Goal: Find specific page/section: Find specific page/section

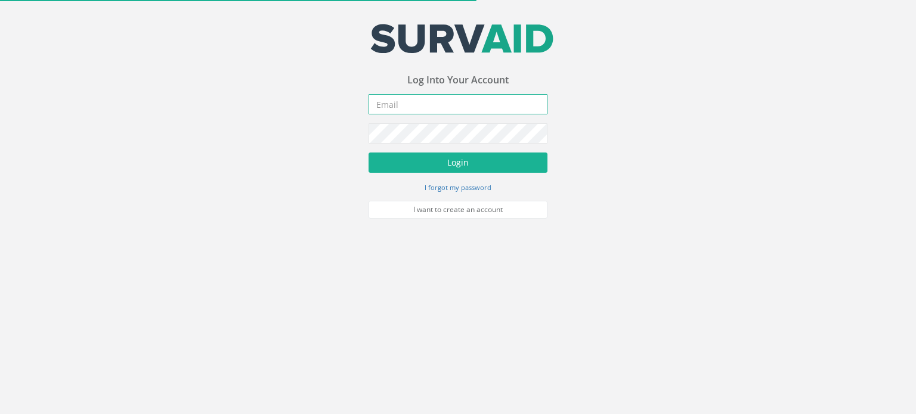
type input "[EMAIL_ADDRESS][DOMAIN_NAME]"
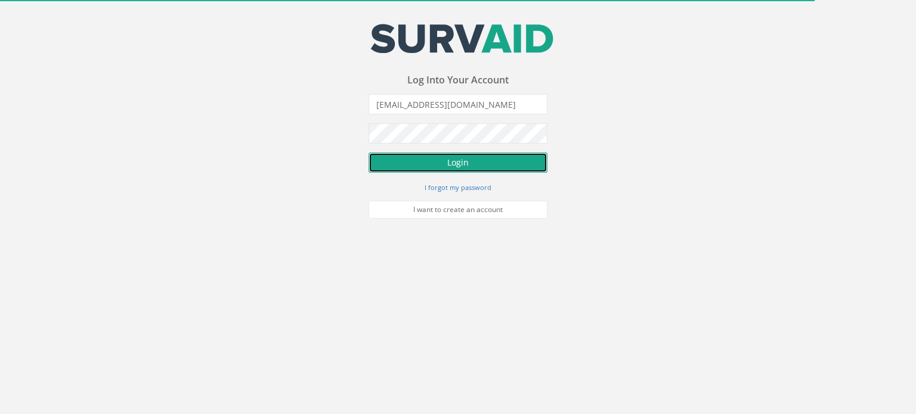
click at [456, 166] on button "Login" at bounding box center [458, 163] width 179 height 20
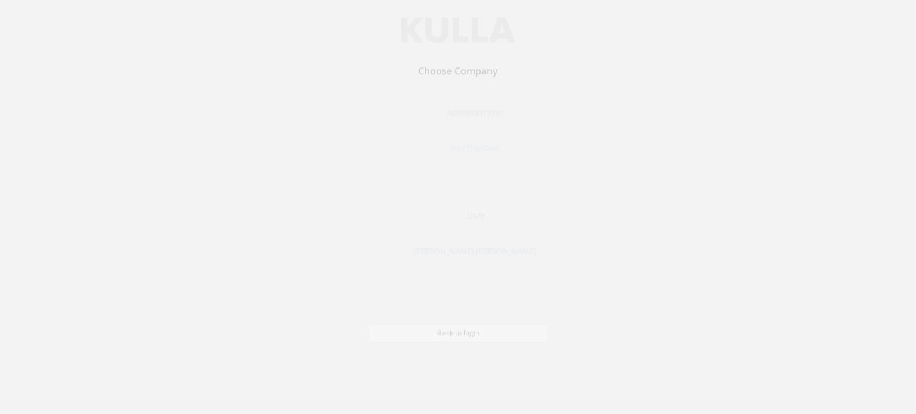
click at [453, 262] on link "[PERSON_NAME] [PERSON_NAME]" at bounding box center [457, 260] width 122 height 11
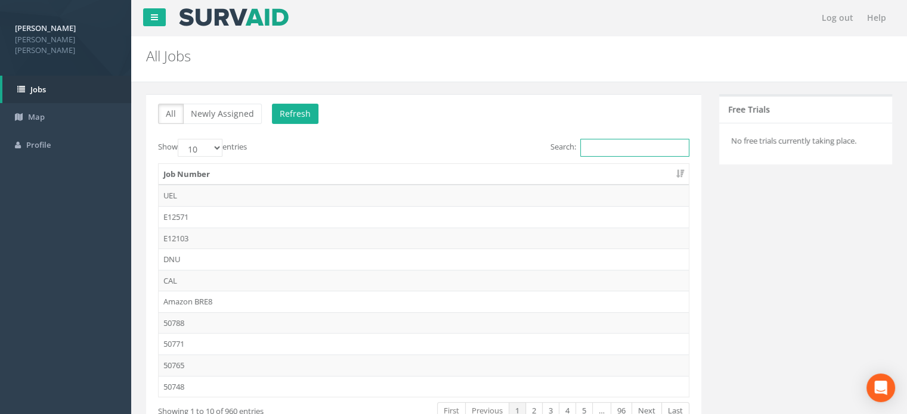
click at [625, 147] on input "Search:" at bounding box center [634, 148] width 109 height 18
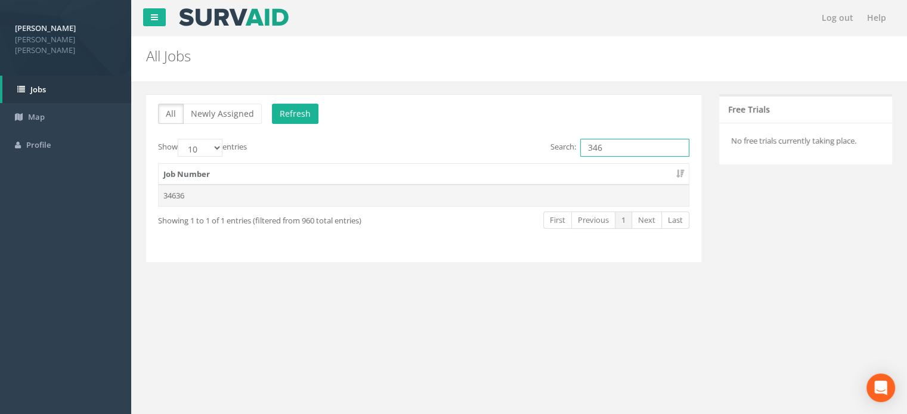
type input "346"
click at [168, 192] on td "34636" at bounding box center [424, 195] width 530 height 21
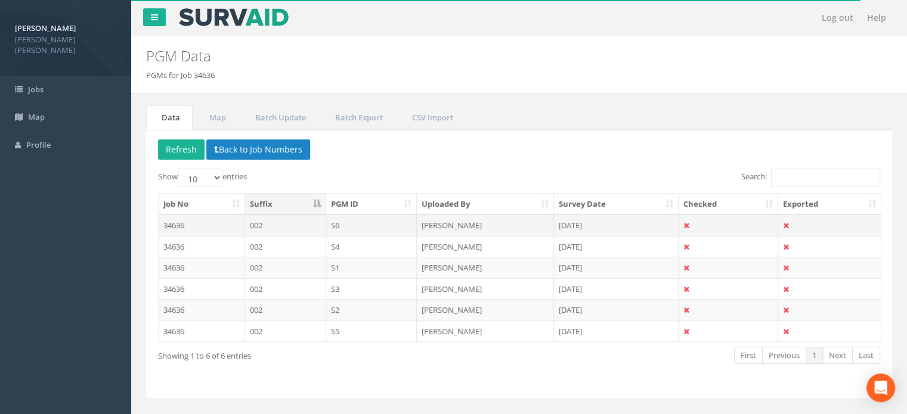
click at [169, 226] on td "34636" at bounding box center [202, 225] width 86 height 21
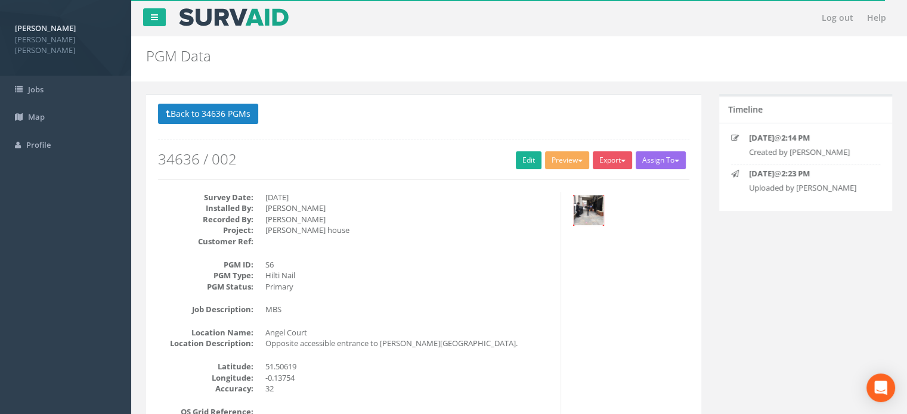
click at [597, 209] on img at bounding box center [589, 211] width 30 height 30
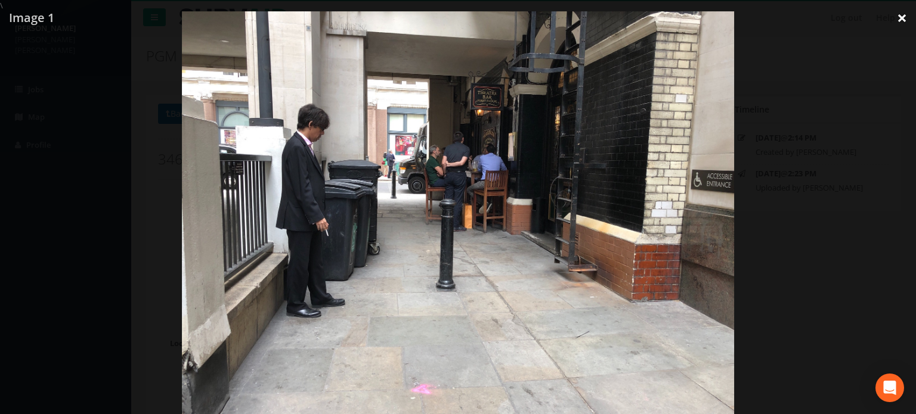
click at [905, 21] on link "×" at bounding box center [902, 18] width 28 height 36
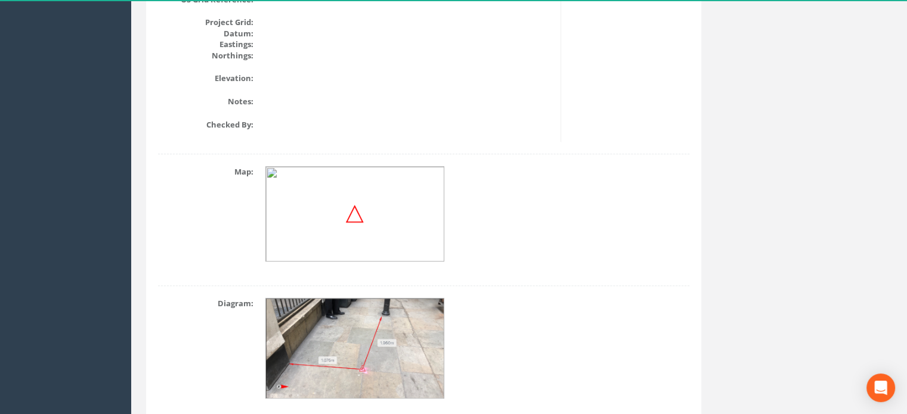
scroll to position [459, 0]
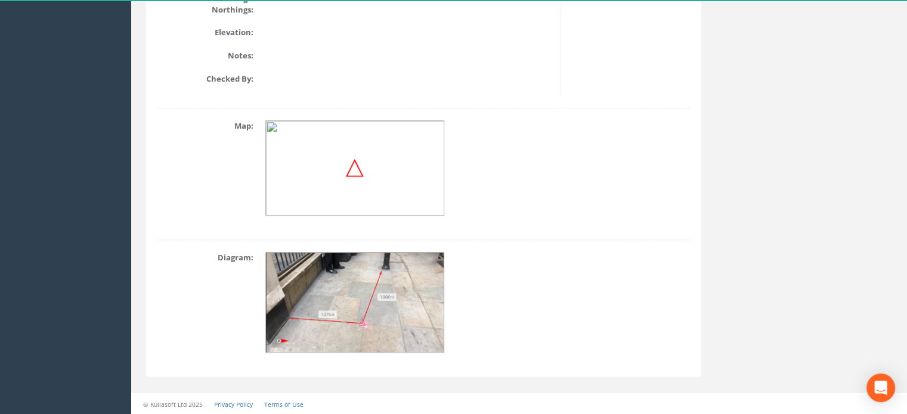
click at [358, 331] on img at bounding box center [355, 303] width 179 height 101
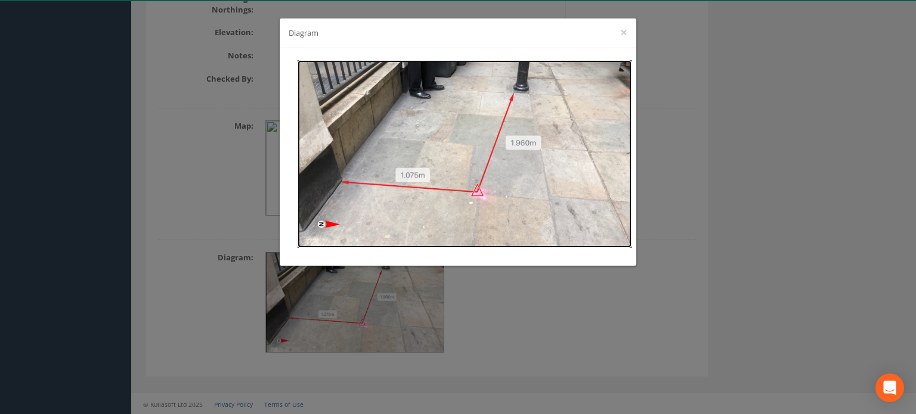
click at [481, 188] on img at bounding box center [465, 154] width 334 height 188
click at [716, 81] on div "Diagram ×" at bounding box center [458, 207] width 916 height 414
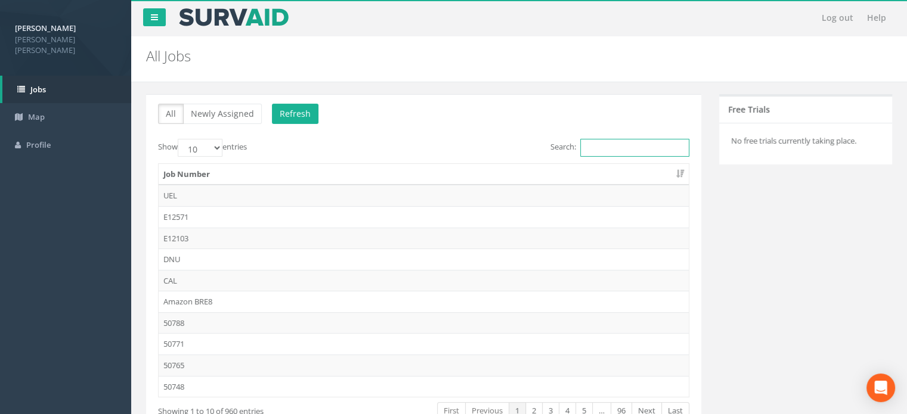
click at [590, 145] on input "Search:" at bounding box center [634, 148] width 109 height 18
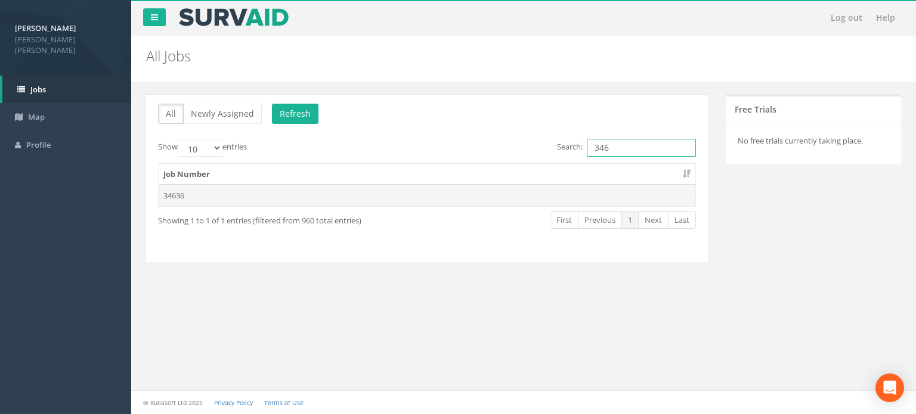
type input "346"
click at [174, 191] on td "34636" at bounding box center [427, 195] width 537 height 21
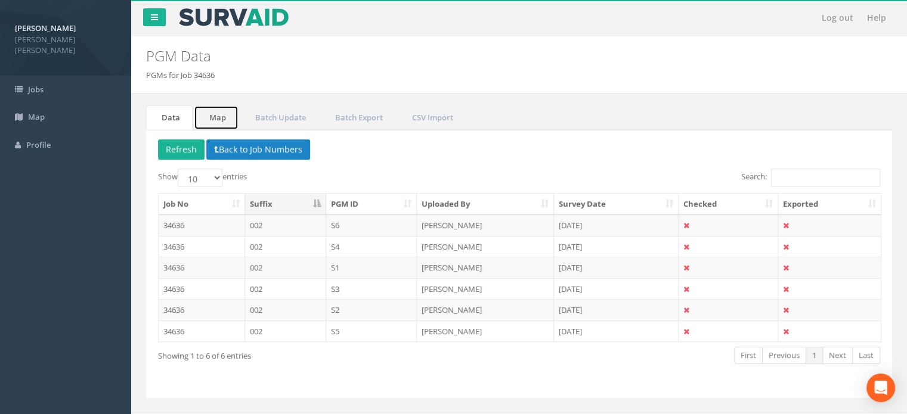
click at [221, 124] on link "Map" at bounding box center [216, 118] width 45 height 24
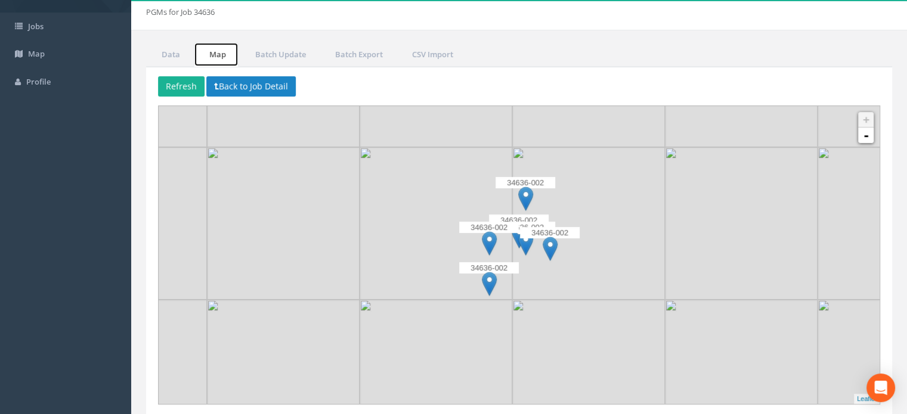
scroll to position [43, 0]
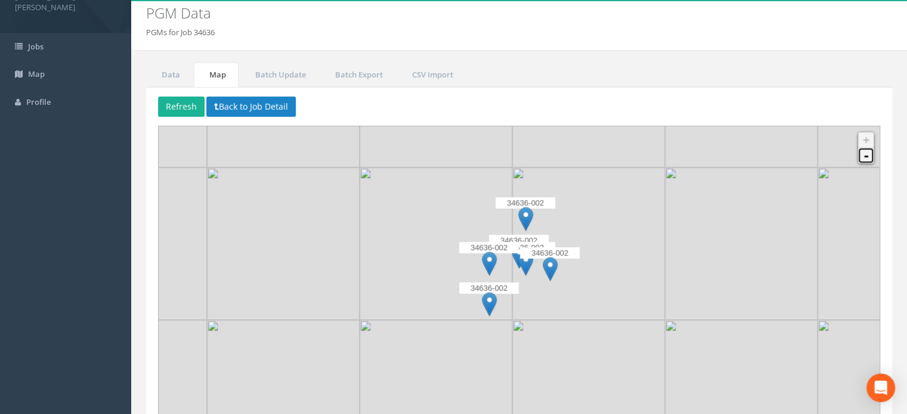
click at [861, 157] on link "-" at bounding box center [866, 156] width 16 height 16
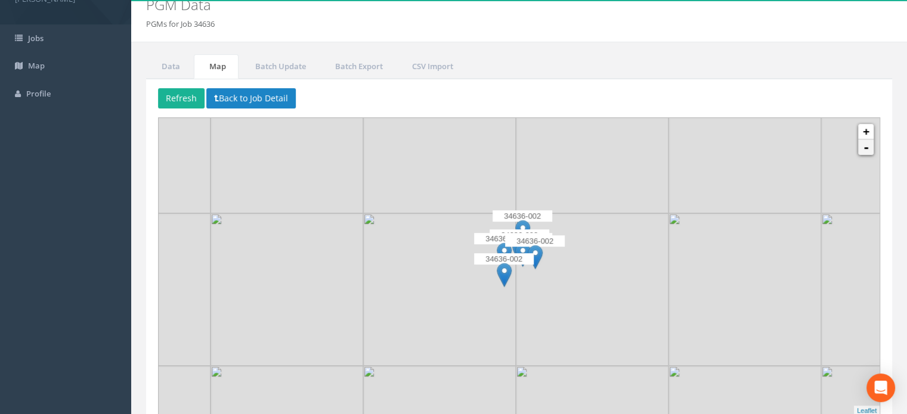
click at [861, 157] on img at bounding box center [897, 137] width 153 height 153
click at [31, 60] on span "Map" at bounding box center [36, 65] width 17 height 11
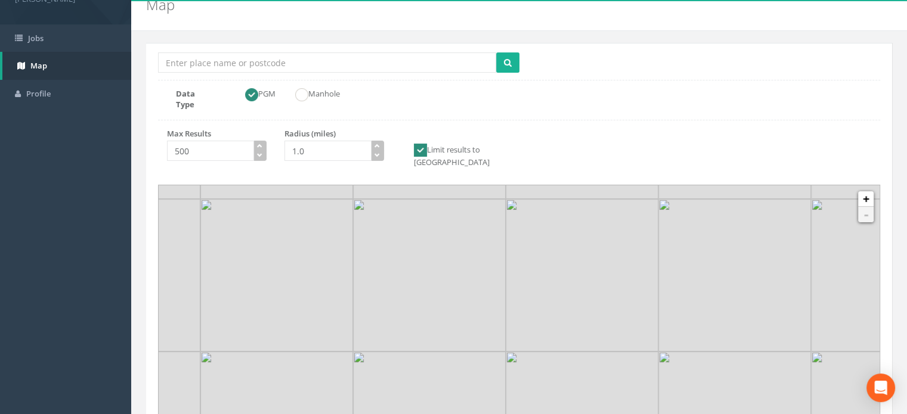
drag, startPoint x: 435, startPoint y: 360, endPoint x: 397, endPoint y: 274, distance: 94.5
click at [397, 274] on img at bounding box center [429, 275] width 153 height 153
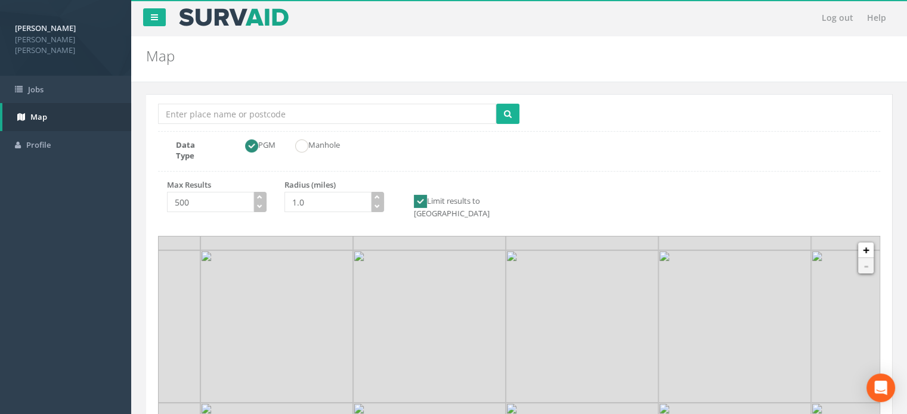
scroll to position [148, 0]
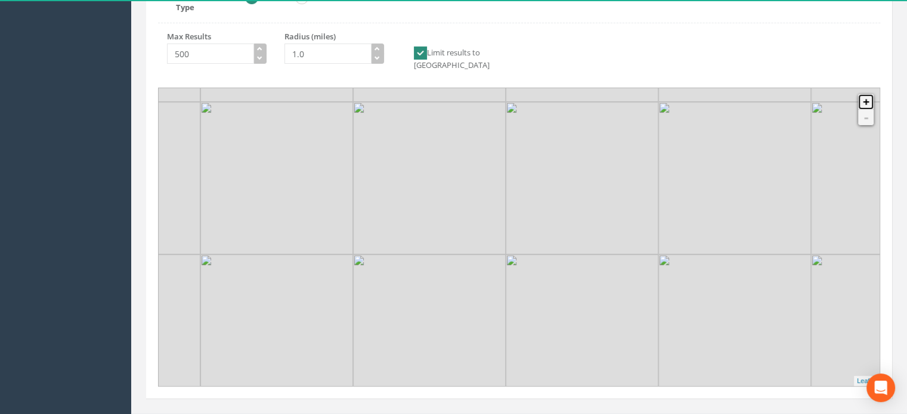
click at [868, 94] on link "+" at bounding box center [866, 102] width 16 height 16
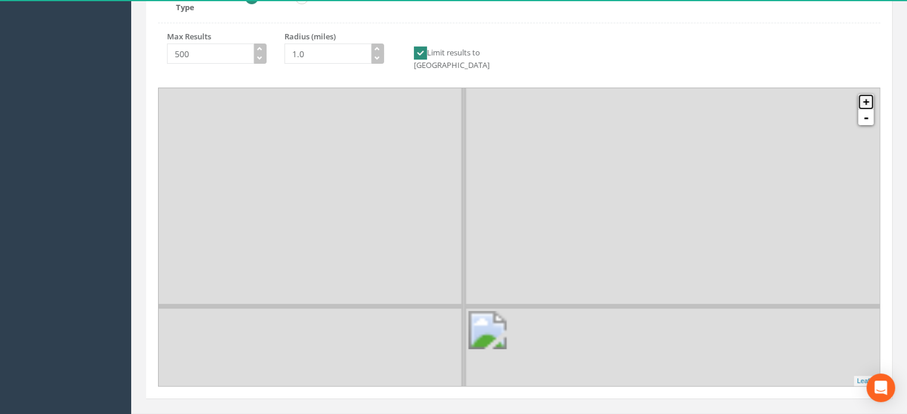
click at [868, 94] on link "+" at bounding box center [866, 102] width 16 height 16
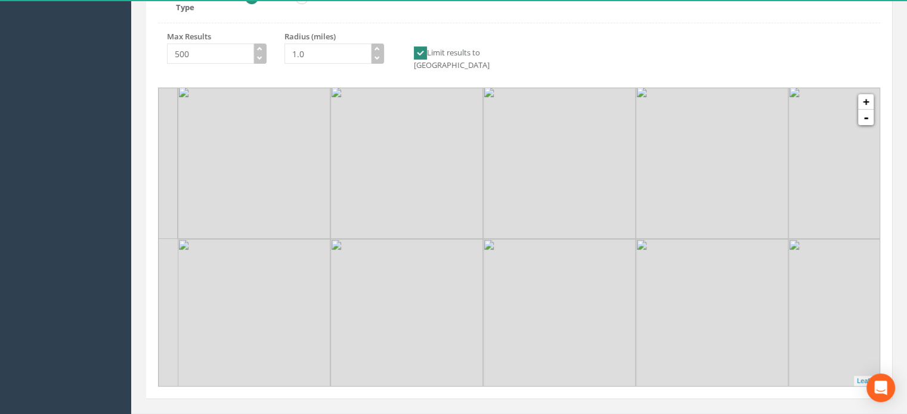
drag, startPoint x: 354, startPoint y: 117, endPoint x: 432, endPoint y: 289, distance: 188.1
click at [429, 290] on img at bounding box center [406, 315] width 153 height 153
drag, startPoint x: 468, startPoint y: 133, endPoint x: 456, endPoint y: 238, distance: 105.7
click at [456, 238] on img at bounding box center [396, 275] width 153 height 153
click at [868, 94] on link "+" at bounding box center [866, 102] width 16 height 16
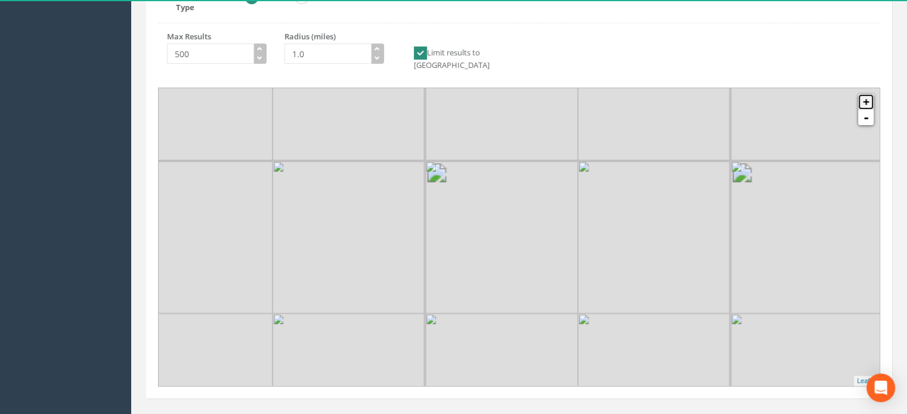
click at [868, 94] on link "+" at bounding box center [866, 102] width 16 height 16
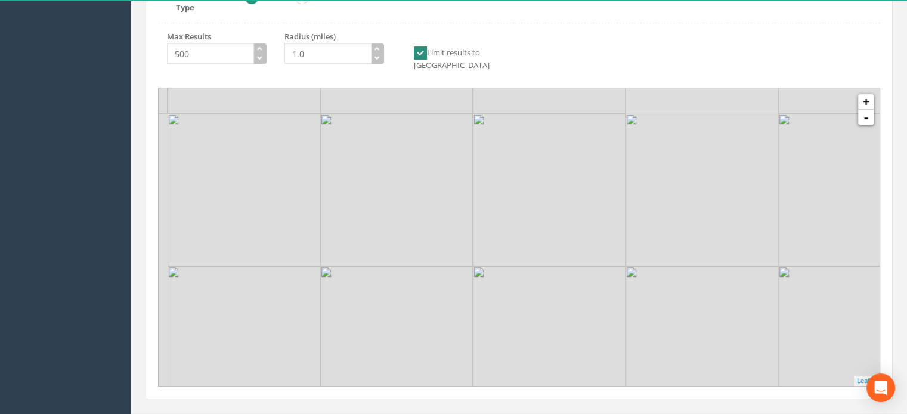
drag, startPoint x: 265, startPoint y: 161, endPoint x: 385, endPoint y: 187, distance: 123.3
click at [385, 187] on img at bounding box center [396, 190] width 153 height 153
click at [867, 94] on link "+" at bounding box center [866, 102] width 16 height 16
drag, startPoint x: 317, startPoint y: 128, endPoint x: 471, endPoint y: 218, distance: 179.1
click at [470, 231] on img at bounding box center [499, 307] width 153 height 153
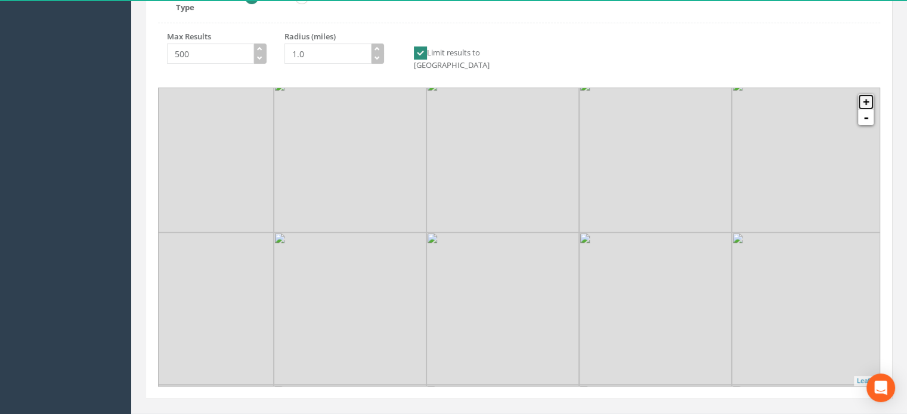
click at [866, 94] on link "+" at bounding box center [866, 102] width 16 height 16
drag, startPoint x: 240, startPoint y: 140, endPoint x: 436, endPoint y: 214, distance: 209.7
click at [436, 214] on img at bounding box center [365, 205] width 153 height 153
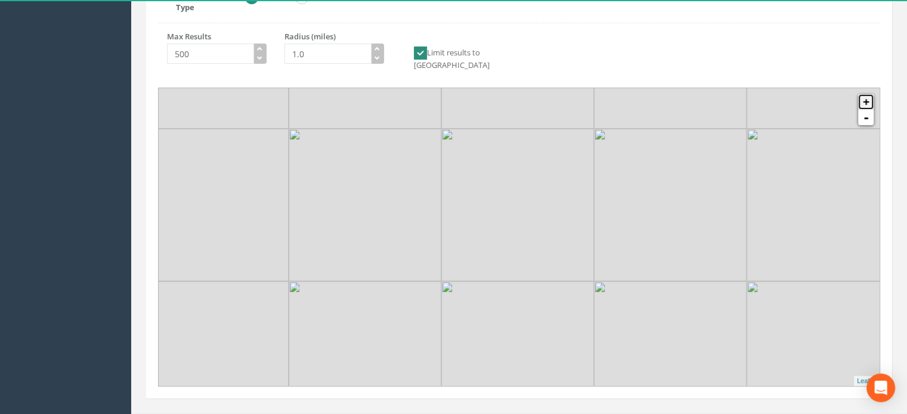
click at [866, 94] on link "+" at bounding box center [866, 102] width 16 height 16
drag, startPoint x: 209, startPoint y: 181, endPoint x: 487, endPoint y: 275, distance: 293.4
click at [487, 275] on img at bounding box center [420, 343] width 153 height 153
click at [870, 94] on link "+" at bounding box center [866, 102] width 16 height 16
drag, startPoint x: 282, startPoint y: 259, endPoint x: 608, endPoint y: 201, distance: 330.7
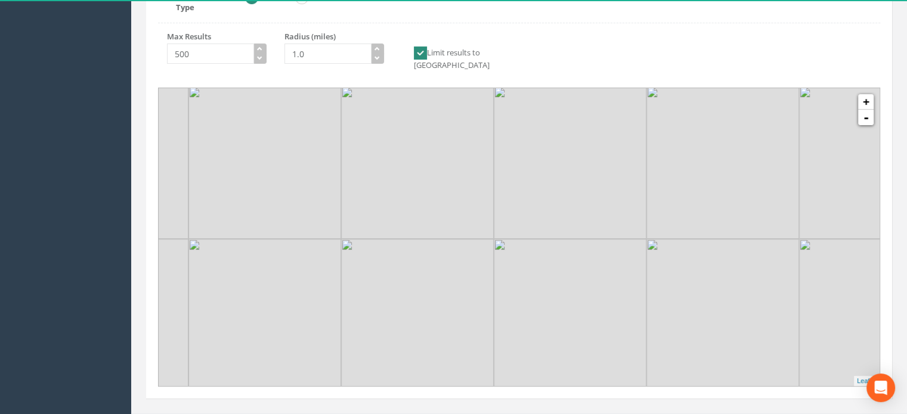
click at [608, 201] on img at bounding box center [570, 162] width 153 height 153
click at [866, 94] on link "+" at bounding box center [866, 102] width 16 height 16
drag, startPoint x: 299, startPoint y: 213, endPoint x: 425, endPoint y: 241, distance: 128.9
click at [426, 242] on img at bounding box center [368, 192] width 153 height 153
click at [865, 94] on link "+" at bounding box center [866, 102] width 16 height 16
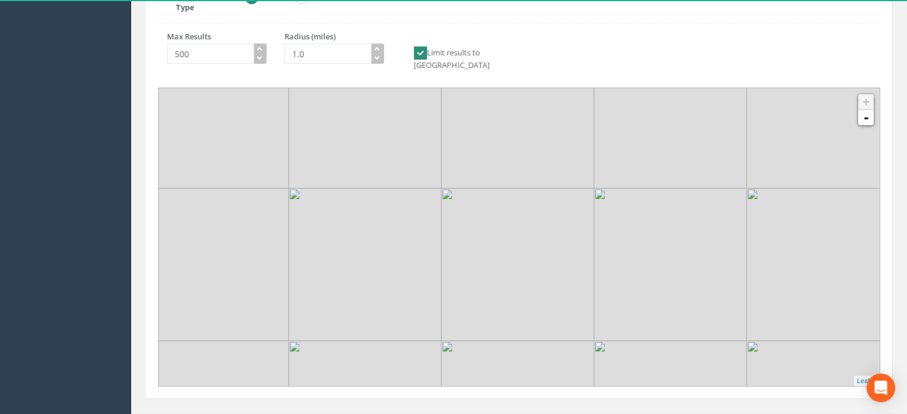
drag, startPoint x: 306, startPoint y: 256, endPoint x: 434, endPoint y: 321, distance: 144.0
click at [434, 321] on img at bounding box center [365, 264] width 153 height 153
drag, startPoint x: 361, startPoint y: 310, endPoint x: 381, endPoint y: 164, distance: 147.5
click at [382, 163] on img at bounding box center [340, 136] width 153 height 153
drag, startPoint x: 410, startPoint y: 208, endPoint x: 489, endPoint y: 316, distance: 133.9
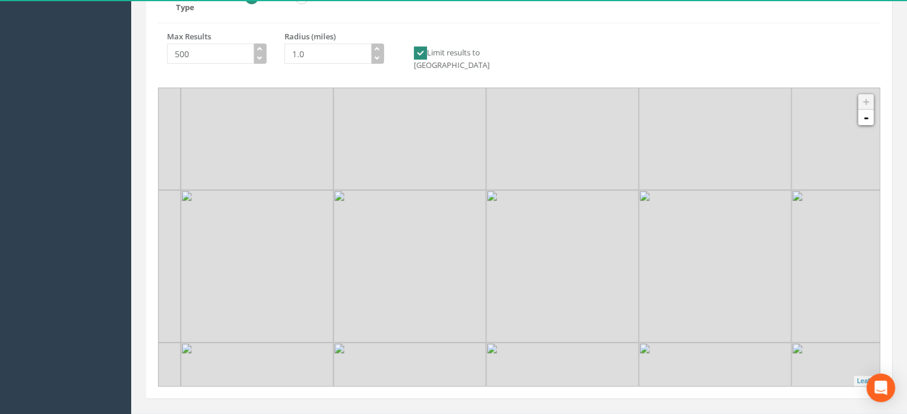
click at [489, 316] on img at bounding box center [562, 266] width 153 height 153
click at [866, 110] on link "-" at bounding box center [866, 118] width 16 height 16
